Goal: Complete application form

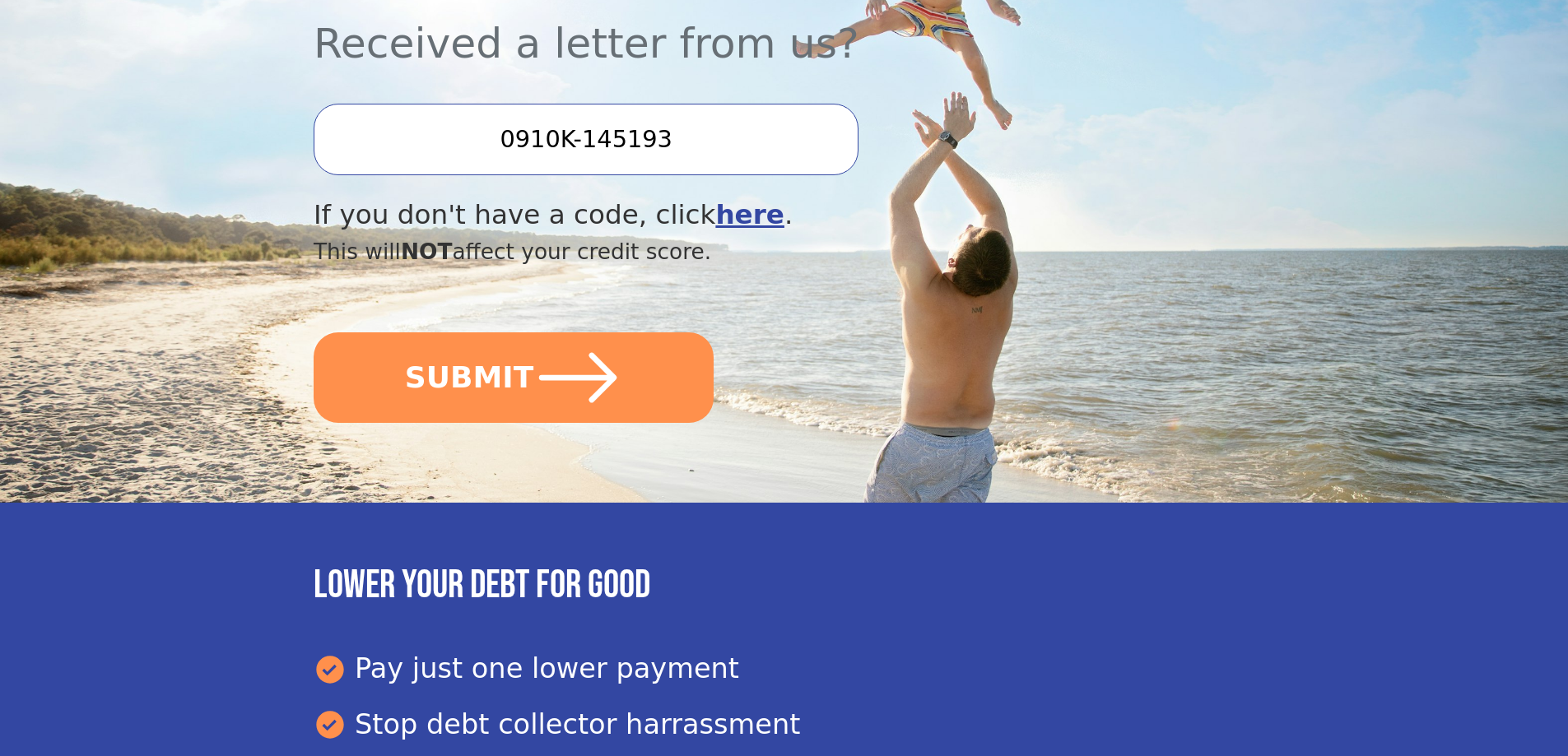
scroll to position [589, 0]
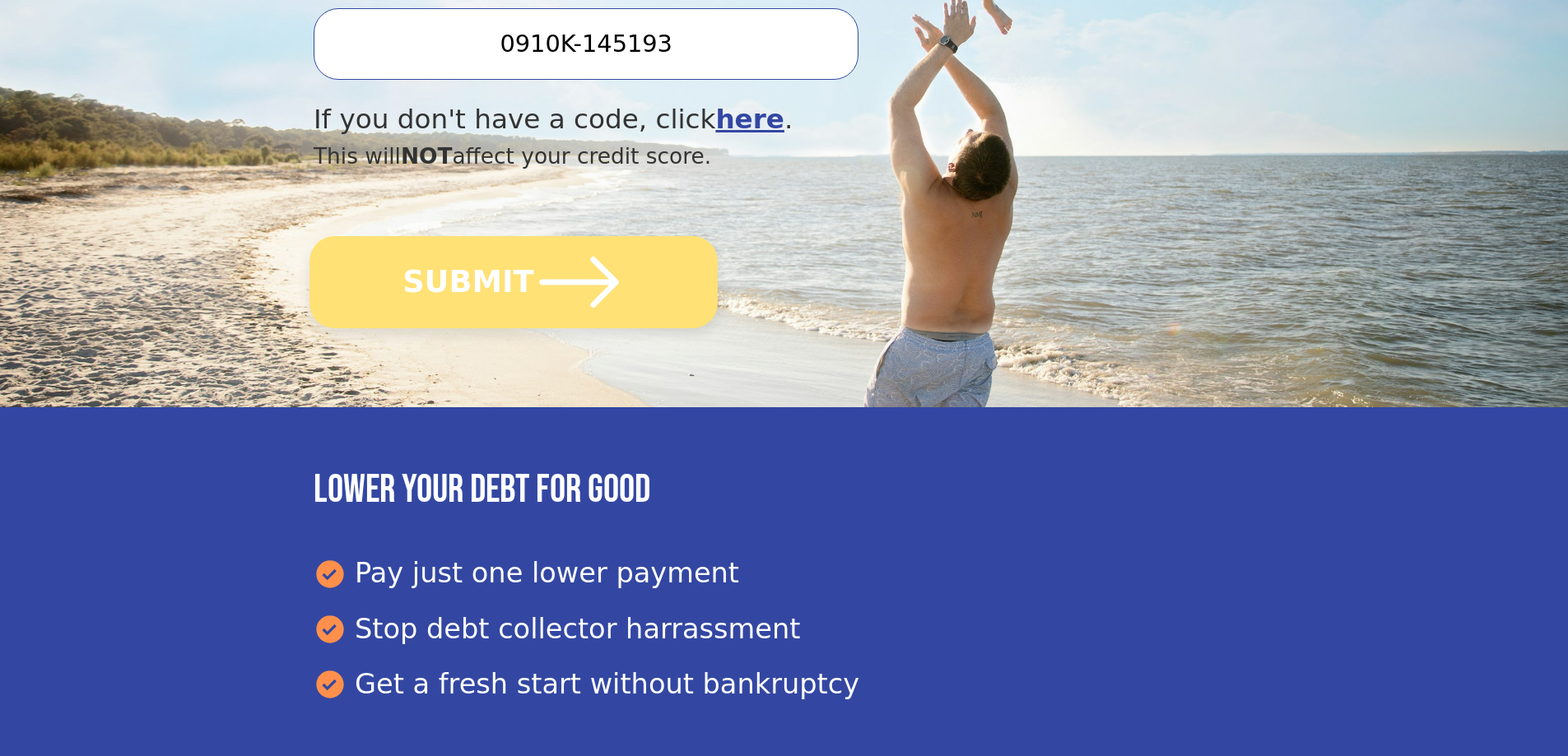
click at [460, 284] on button "SUBMIT" at bounding box center [514, 282] width 408 height 92
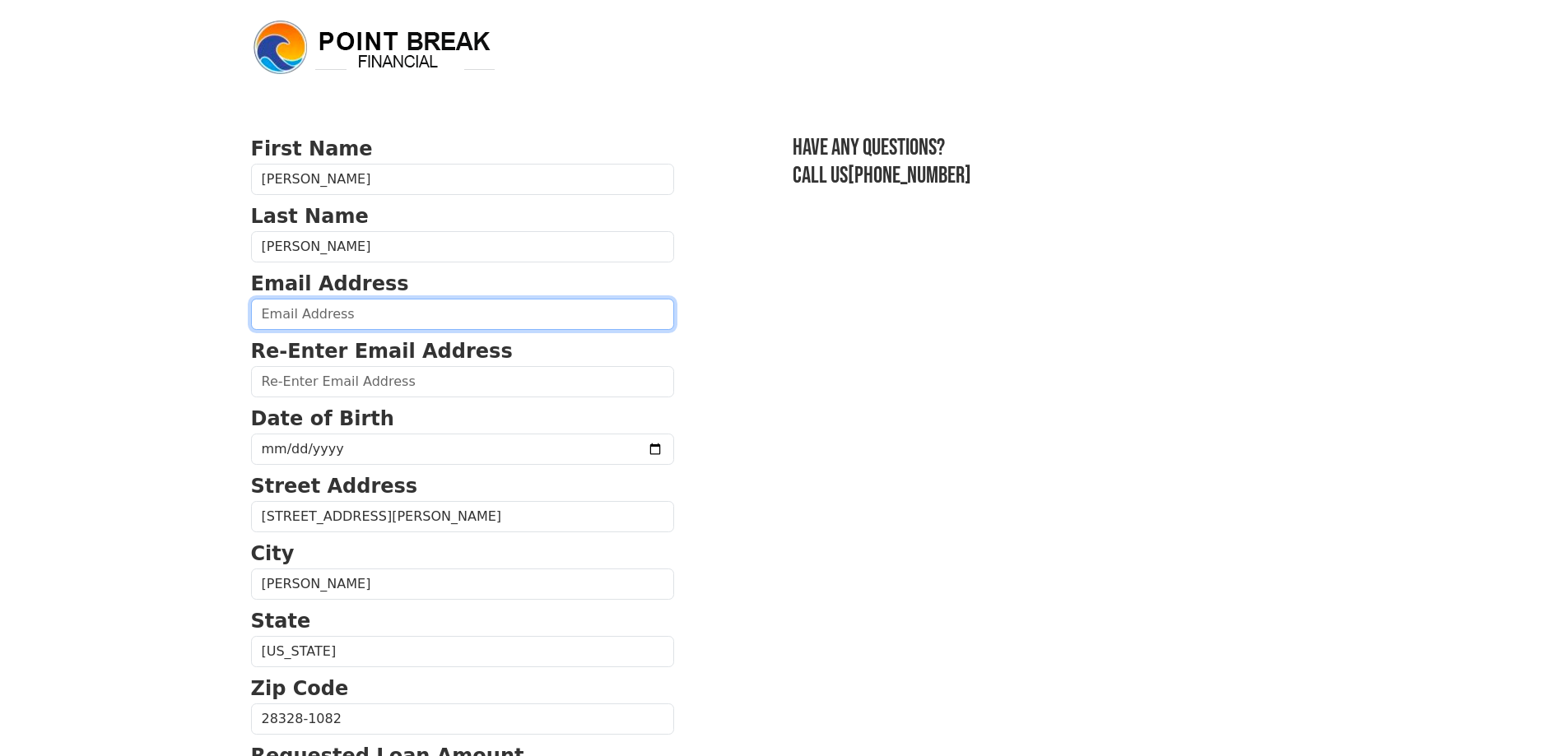
click at [460, 317] on input "email" at bounding box center [462, 314] width 423 height 31
type input "jrenee44@gmail.com"
type input "(910) 249-3430"
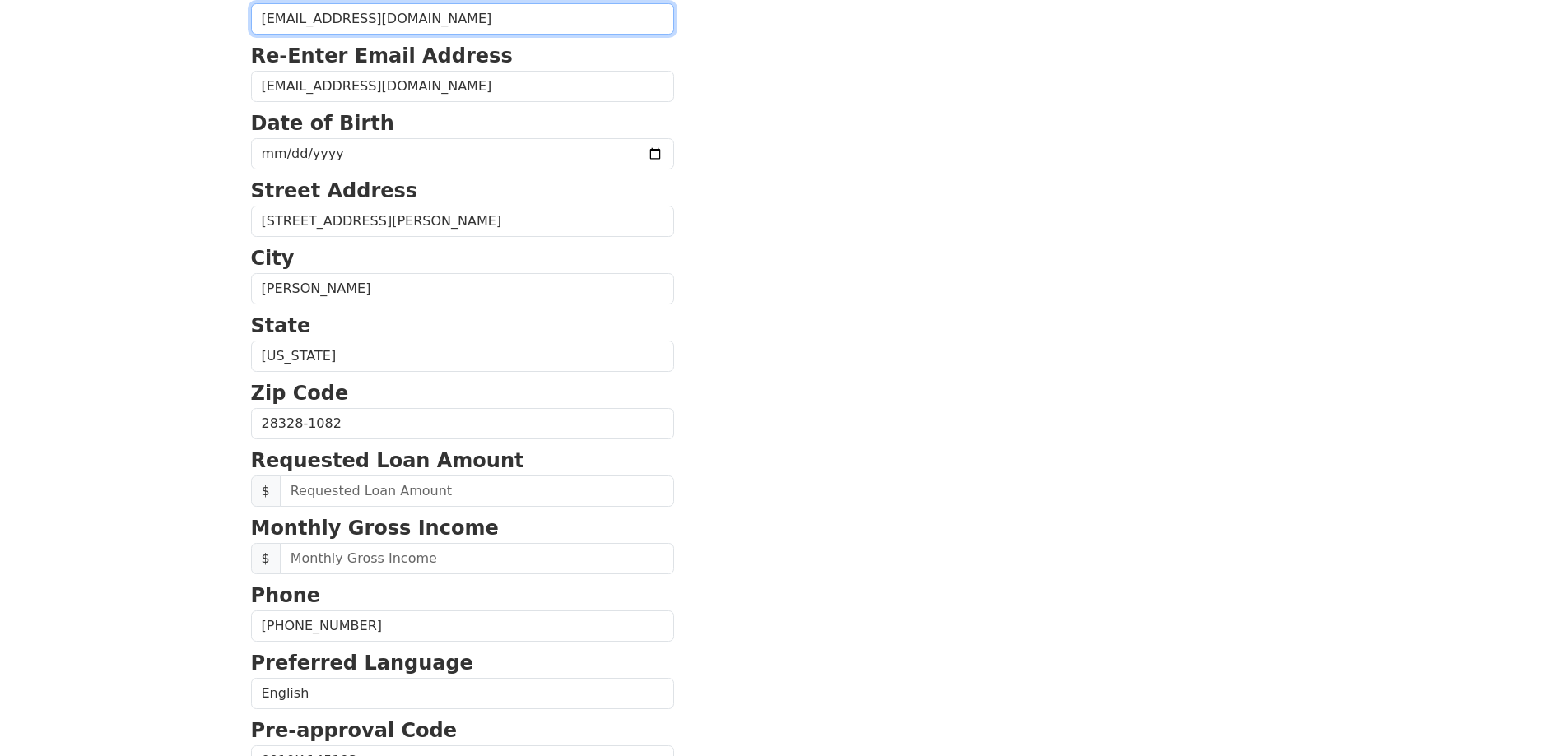
scroll to position [322, 0]
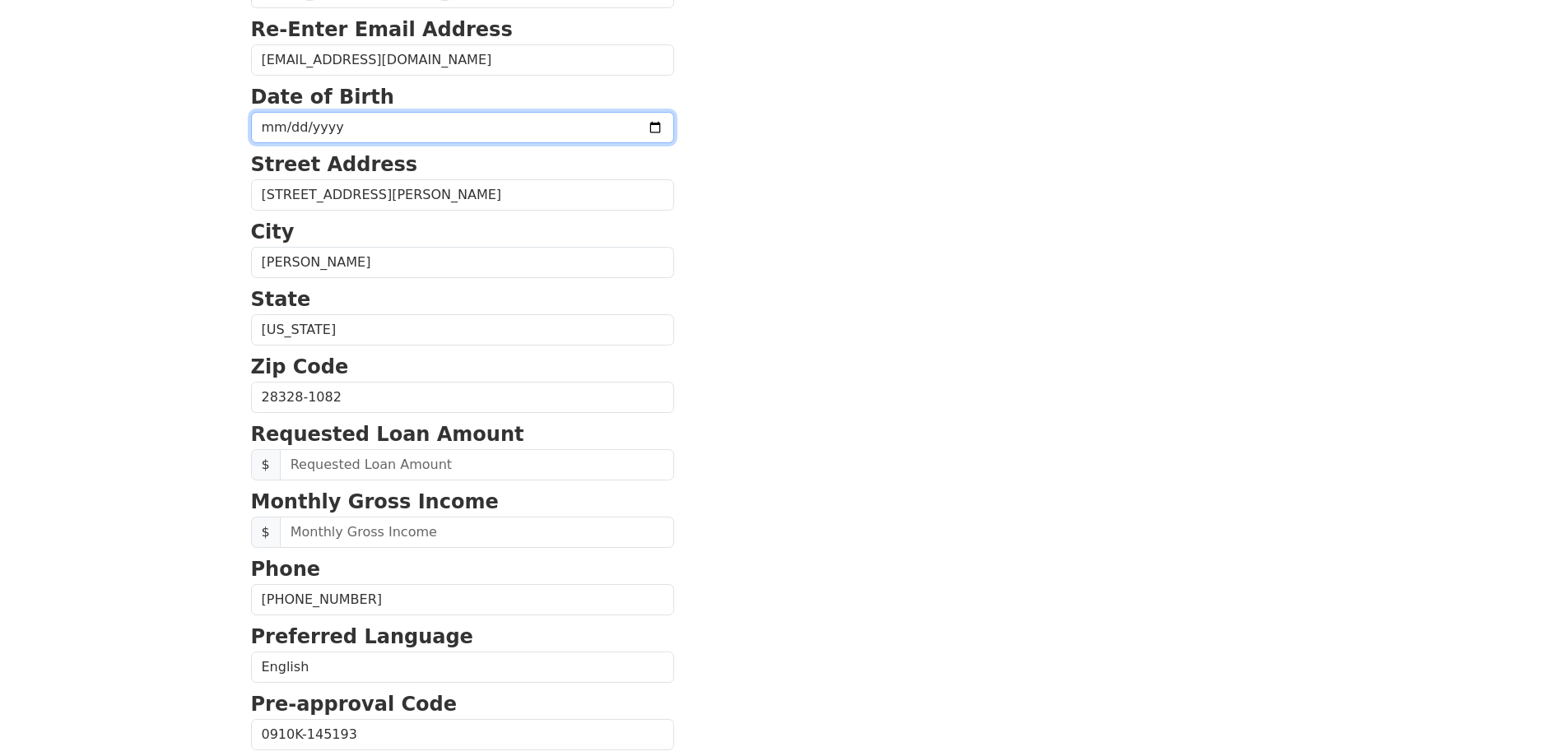
click at [418, 125] on input "date" at bounding box center [462, 127] width 423 height 31
type input "1966-11-15"
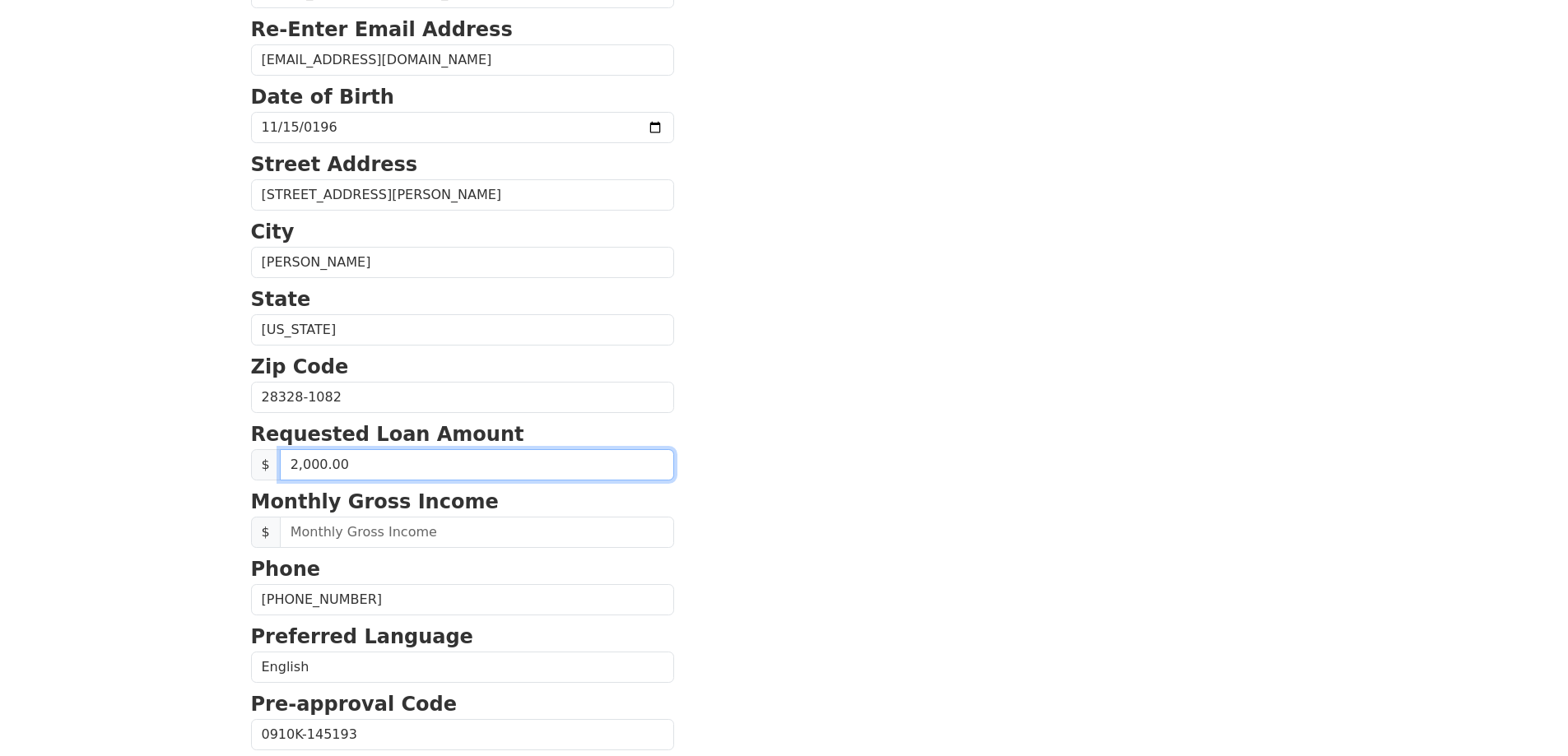
type input "20,000.00"
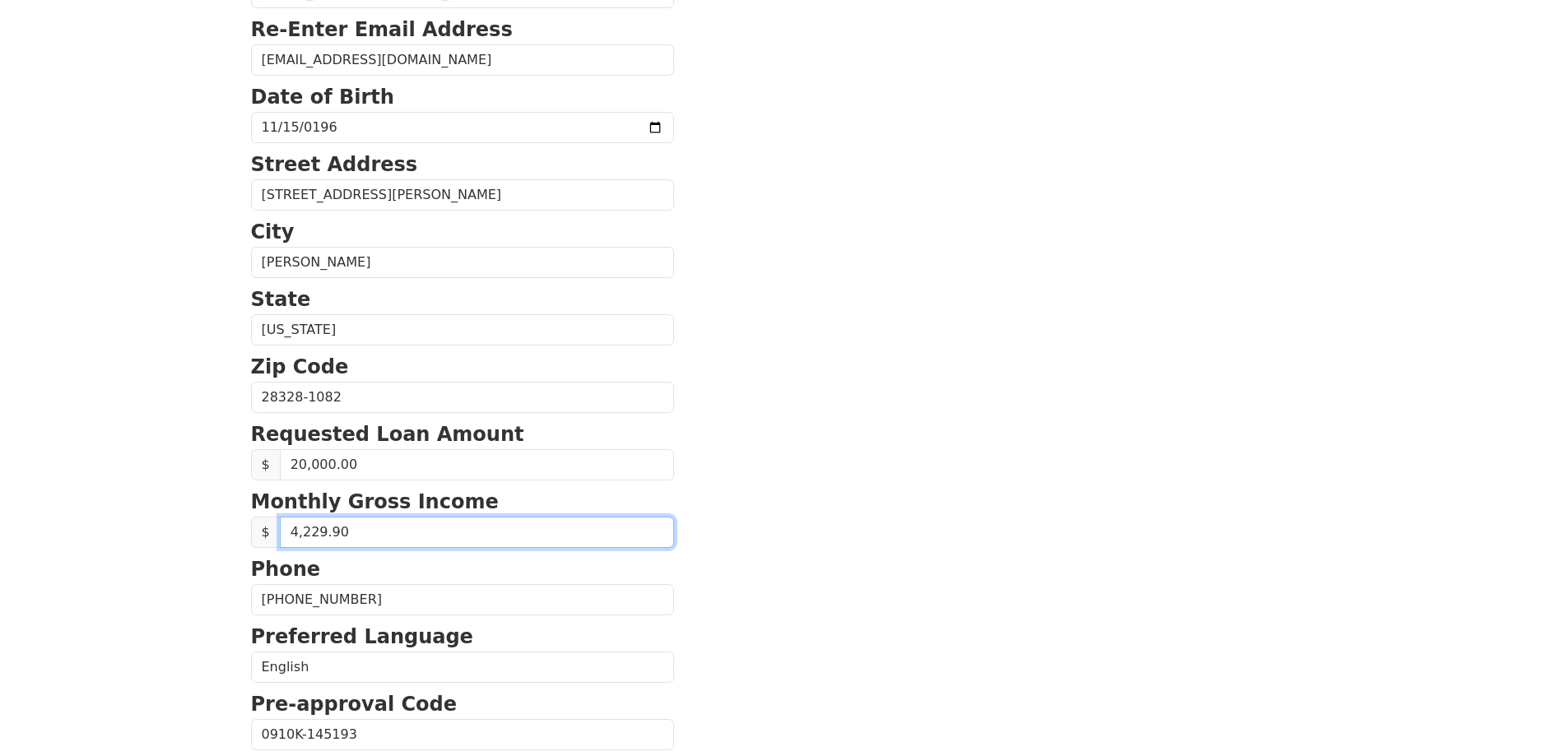
type input "4,229.98"
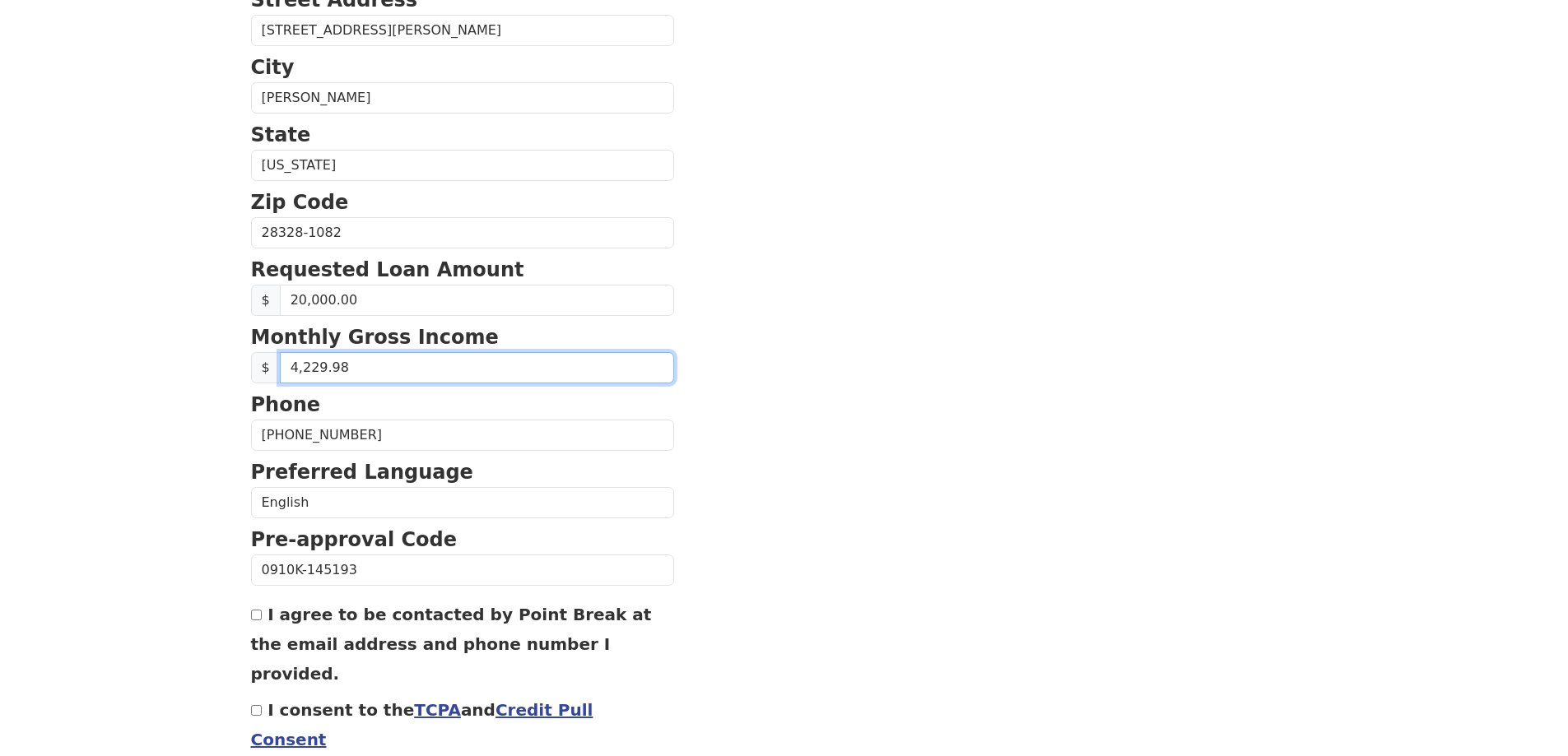
scroll to position [554, 0]
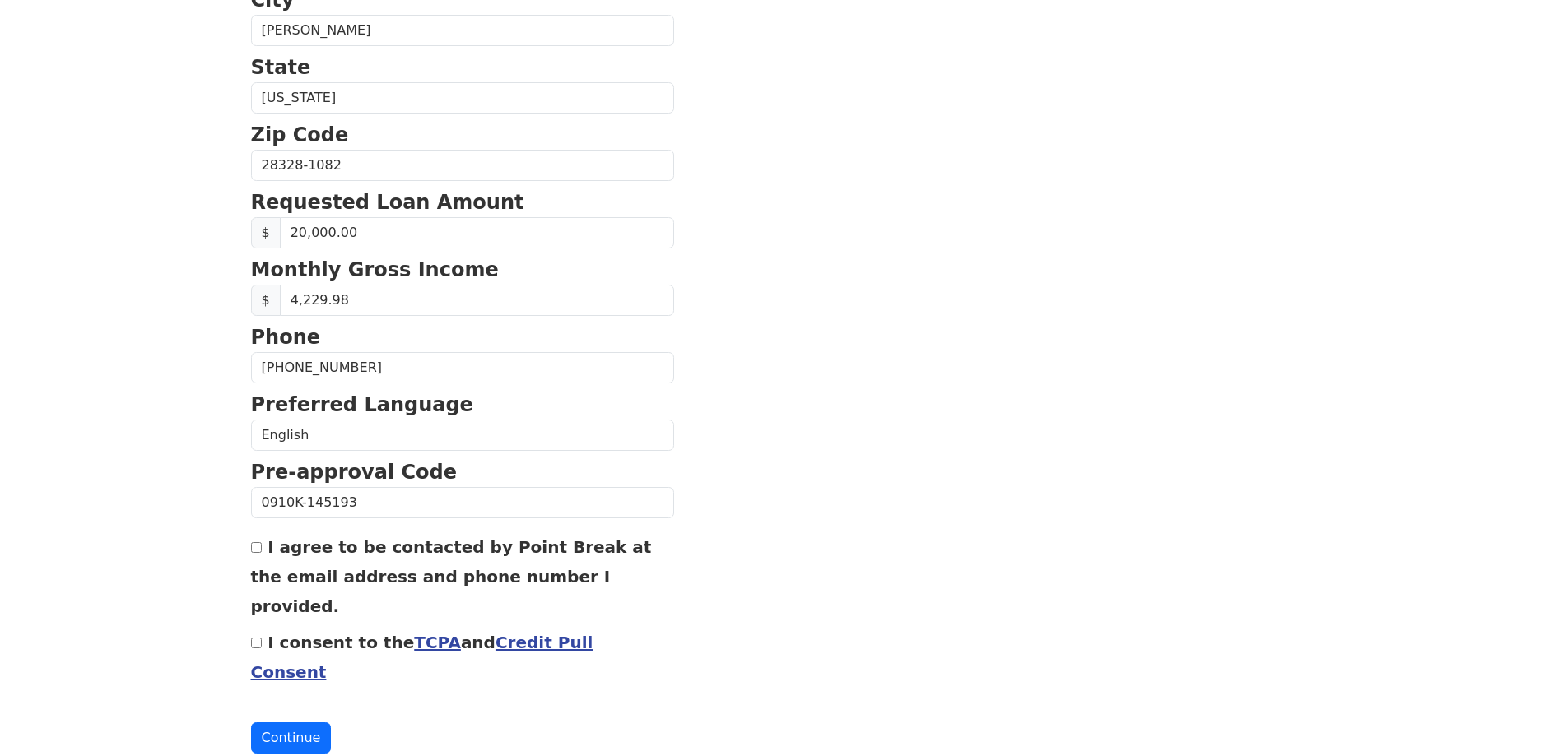
click at [256, 638] on input "I consent to the TCPA and Credit Pull Consent" at bounding box center [256, 643] width 11 height 11
checkbox input "true"
click at [287, 722] on button "Continue" at bounding box center [291, 738] width 81 height 31
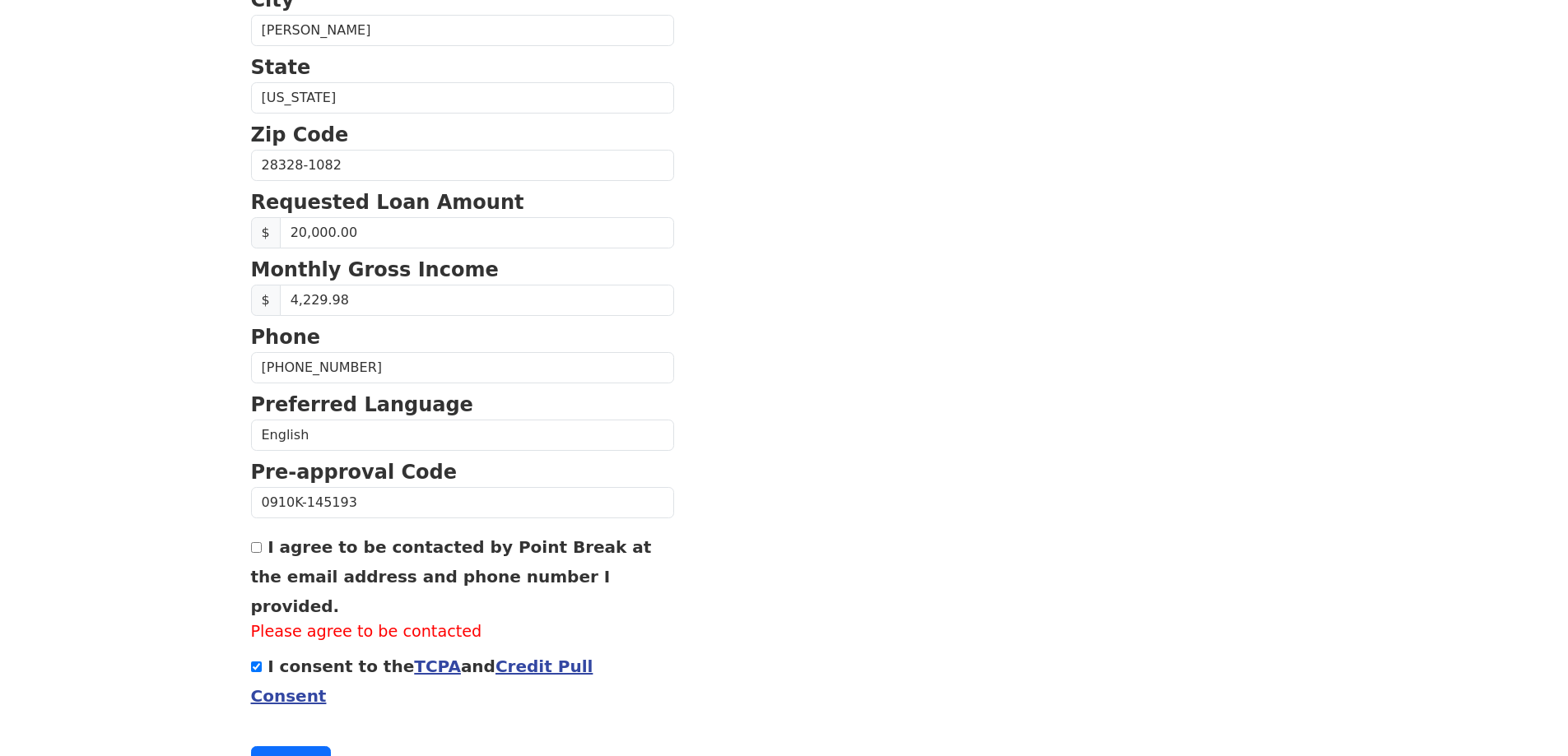
click at [256, 552] on input "I agree to be contacted by Point Break at the email address and phone number I …" at bounding box center [256, 547] width 11 height 11
checkbox input "true"
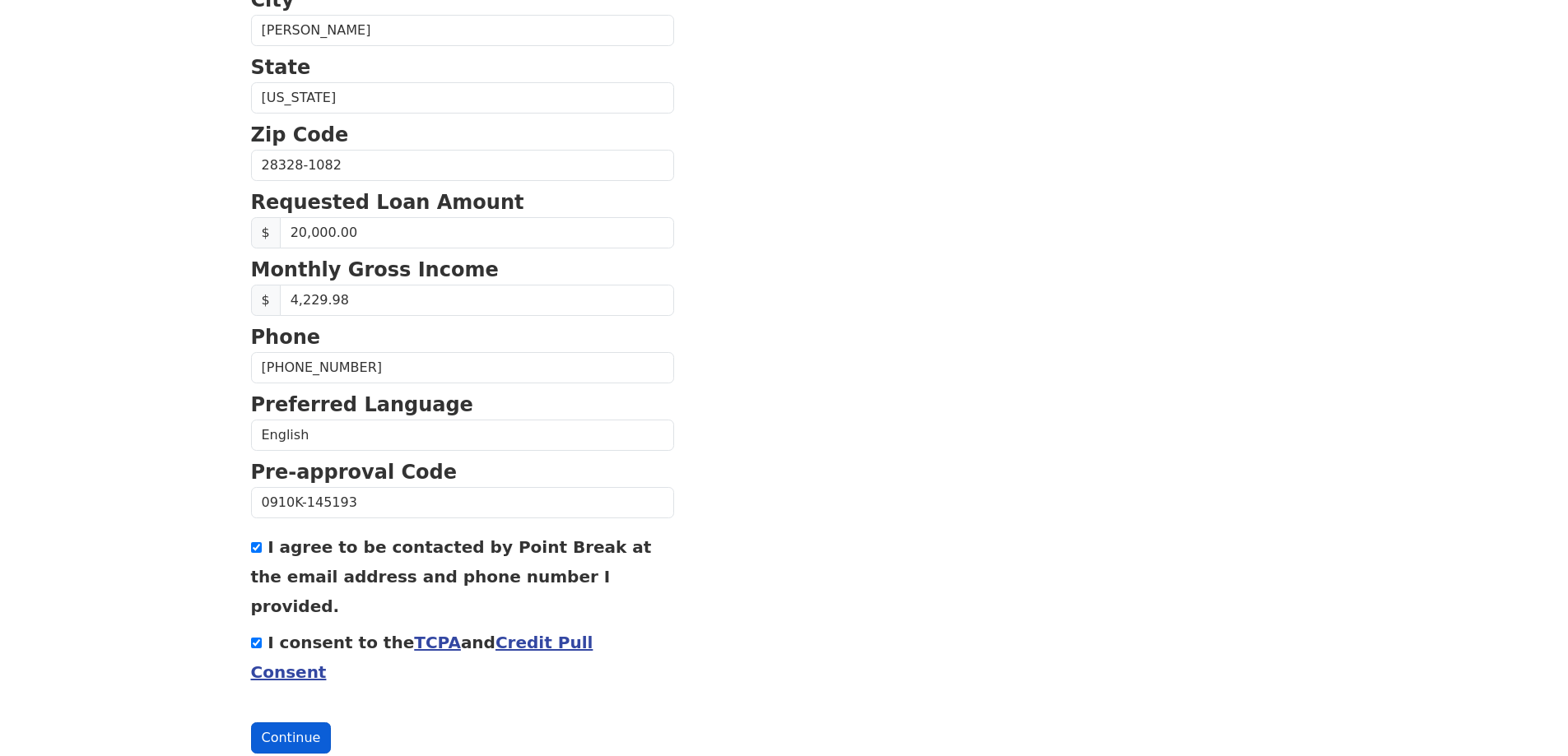
click at [293, 722] on button "Continue" at bounding box center [291, 738] width 81 height 31
